Goal: Check status

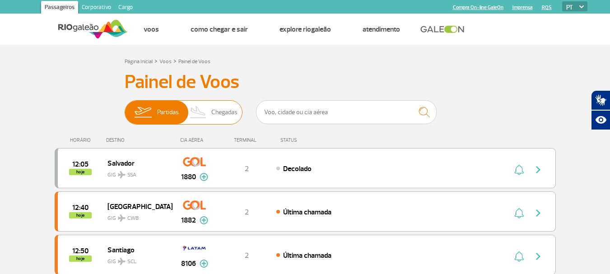
click at [220, 112] on span "Chegadas" at bounding box center [224, 112] width 26 height 23
click at [125, 108] on input "Partidas Chegadas" at bounding box center [125, 108] width 0 height 0
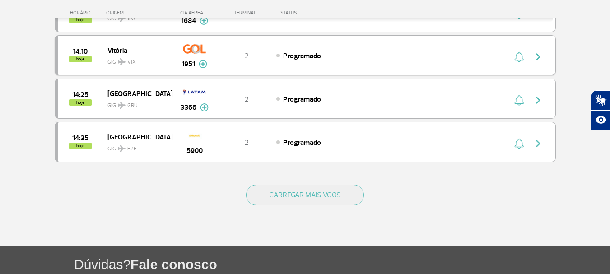
scroll to position [903, 0]
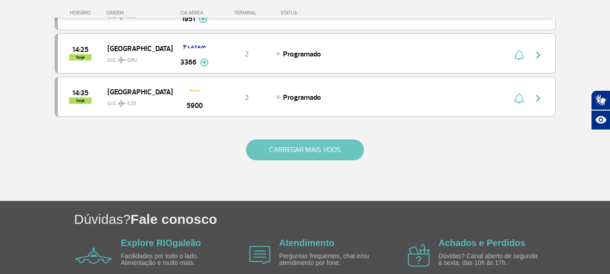
click at [339, 149] on button "CARREGAR MAIS VOOS" at bounding box center [305, 150] width 118 height 21
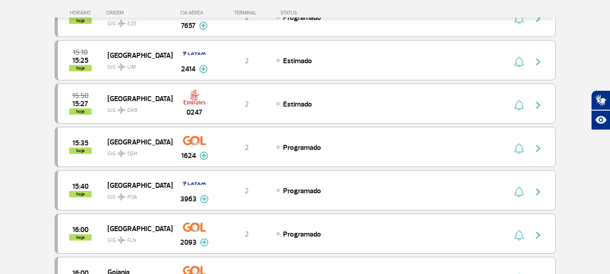
scroll to position [1129, 0]
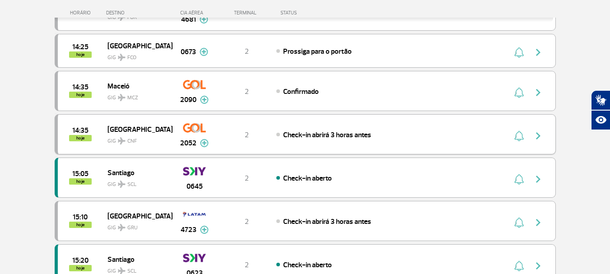
scroll to position [858, 0]
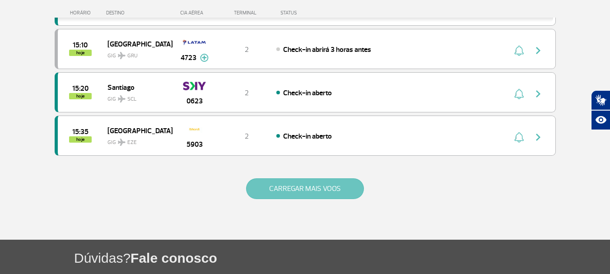
click at [317, 182] on button "CARREGAR MAIS VOOS" at bounding box center [305, 188] width 118 height 21
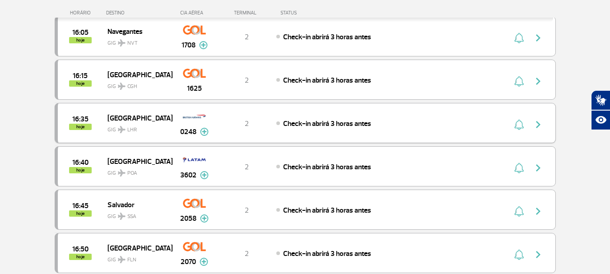
scroll to position [1084, 0]
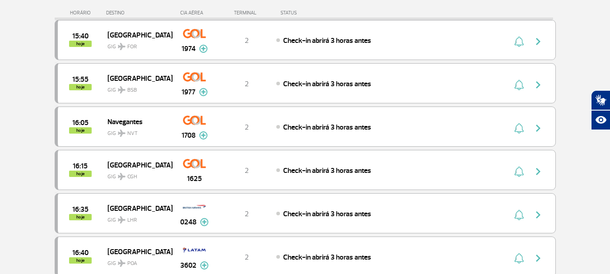
click at [112, 12] on div "DESTINO" at bounding box center [139, 13] width 66 height 6
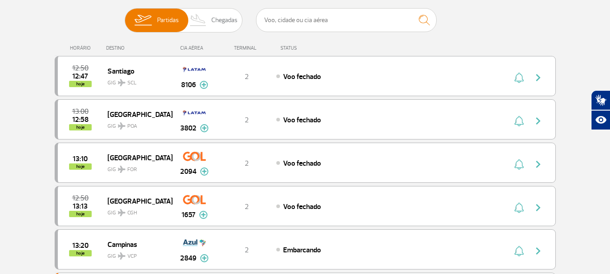
scroll to position [45, 0]
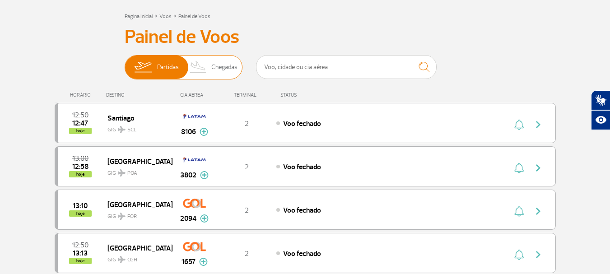
click at [220, 72] on span "Chegadas" at bounding box center [224, 67] width 26 height 23
click at [125, 63] on input "Partidas Chegadas" at bounding box center [125, 63] width 0 height 0
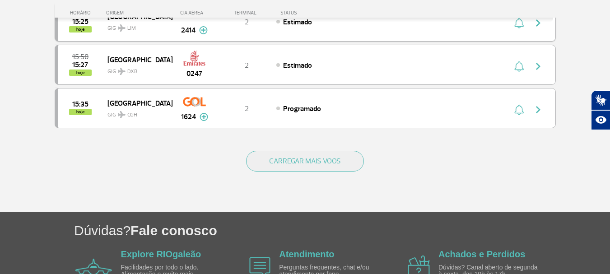
scroll to position [949, 0]
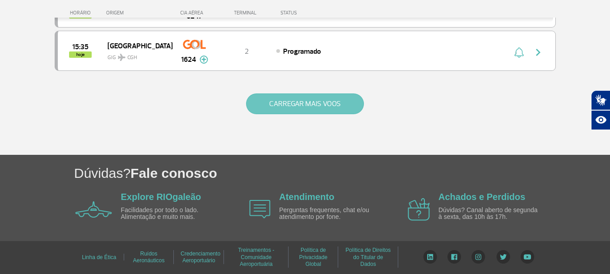
click at [275, 97] on button "CARREGAR MAIS VOOS" at bounding box center [305, 103] width 118 height 21
